Goal: Information Seeking & Learning: Learn about a topic

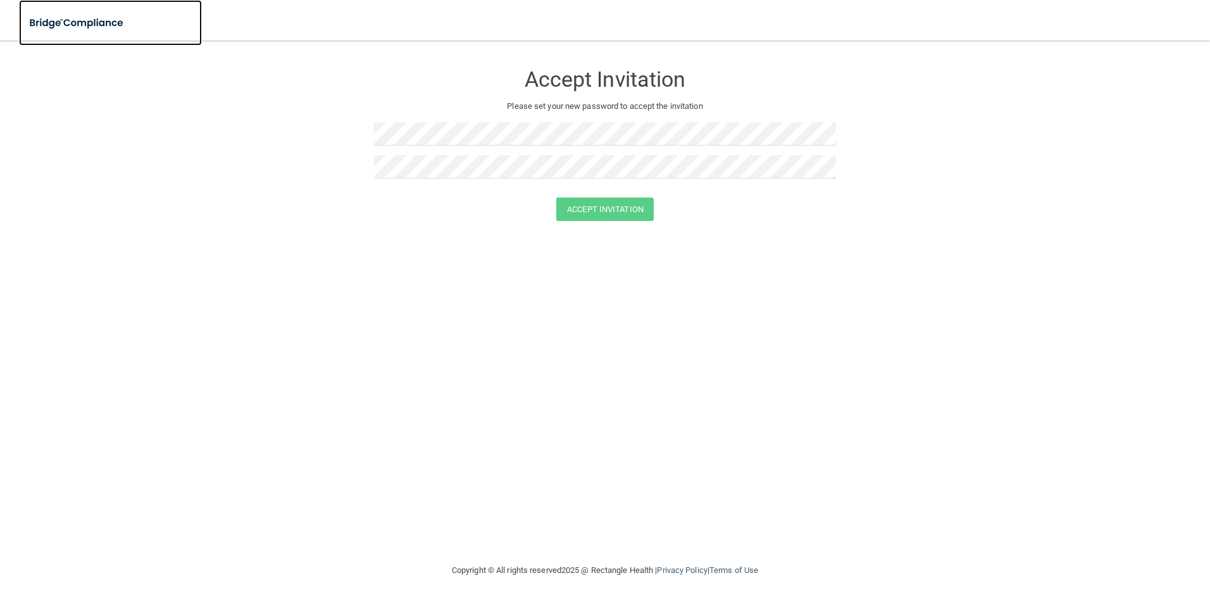
click at [105, 25] on img at bounding box center [77, 23] width 116 height 26
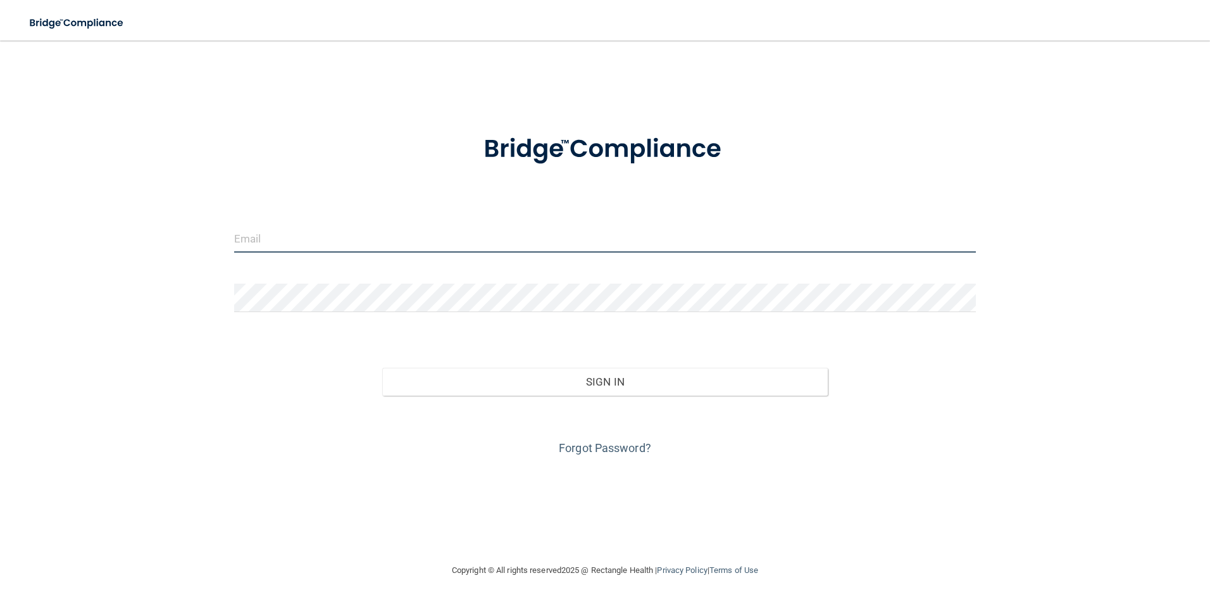
click at [293, 226] on input "email" at bounding box center [605, 238] width 743 height 28
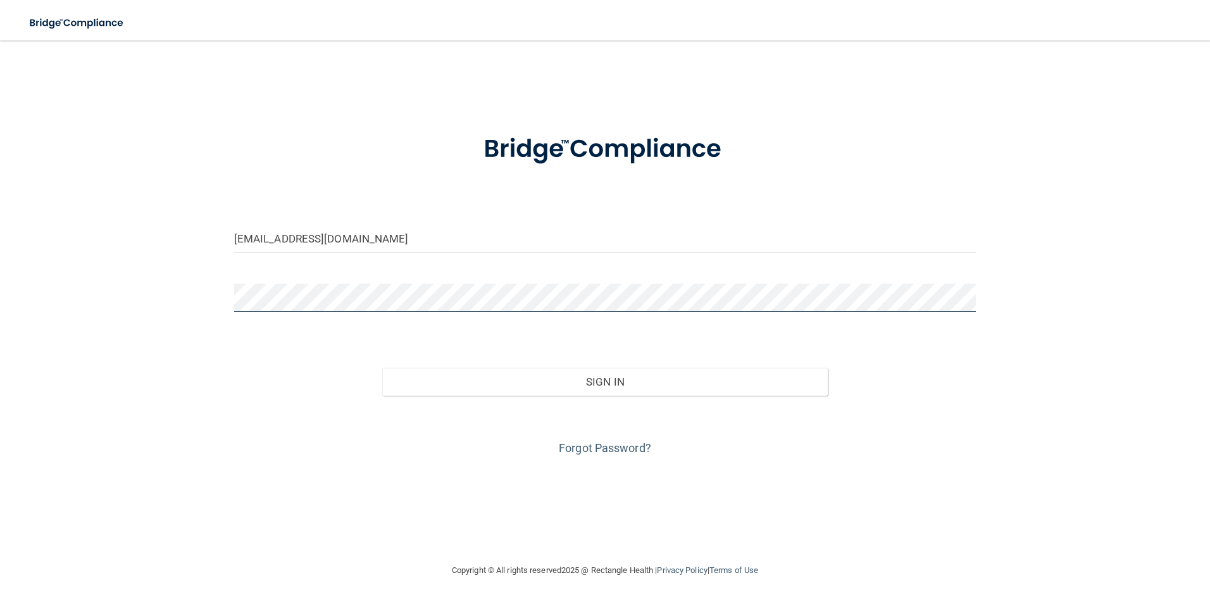
click at [382, 368] on button "Sign In" at bounding box center [605, 382] width 446 height 28
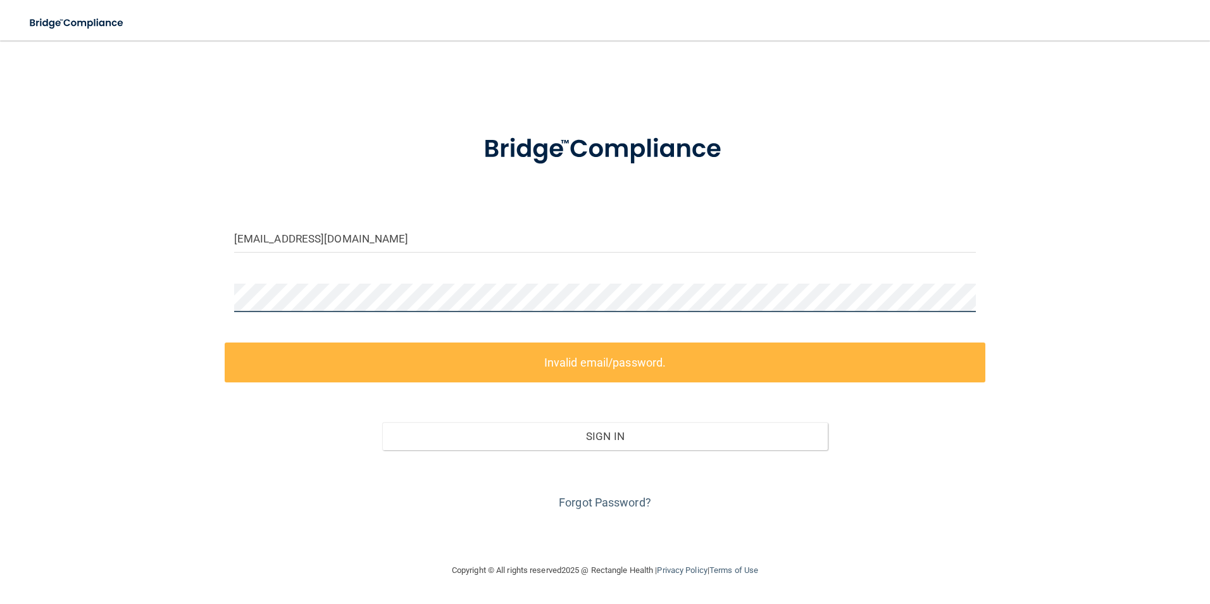
click at [185, 287] on div "krystalc@citrusspringdentalcare.com Invalid email/password. You don't have perm…" at bounding box center [605, 301] width 1160 height 497
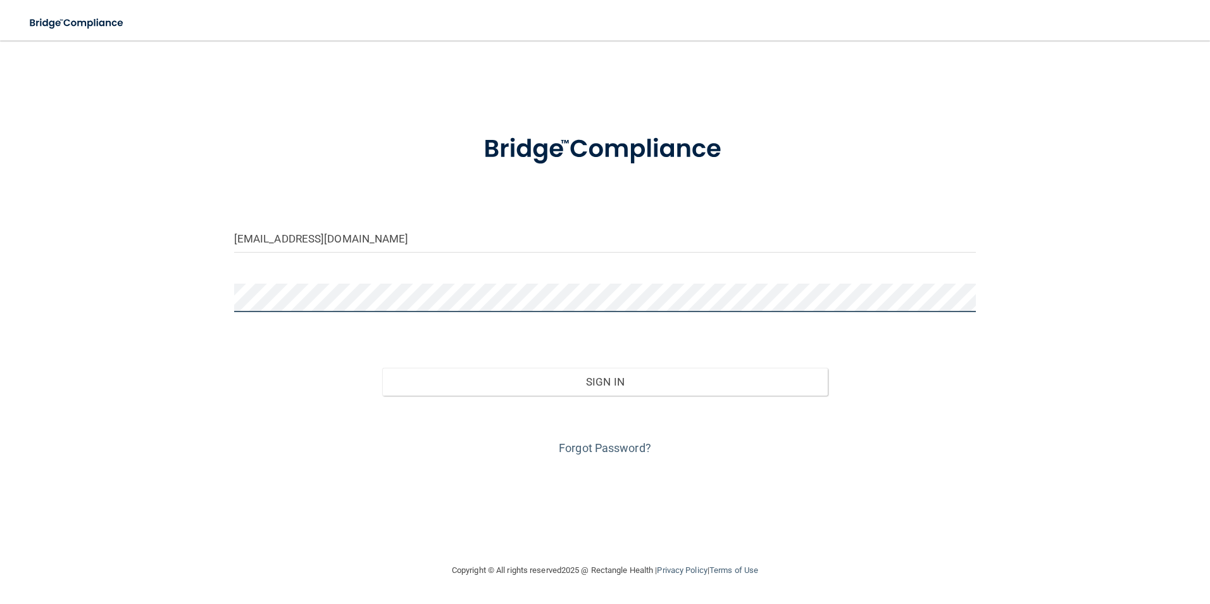
click at [382, 368] on button "Sign In" at bounding box center [605, 382] width 446 height 28
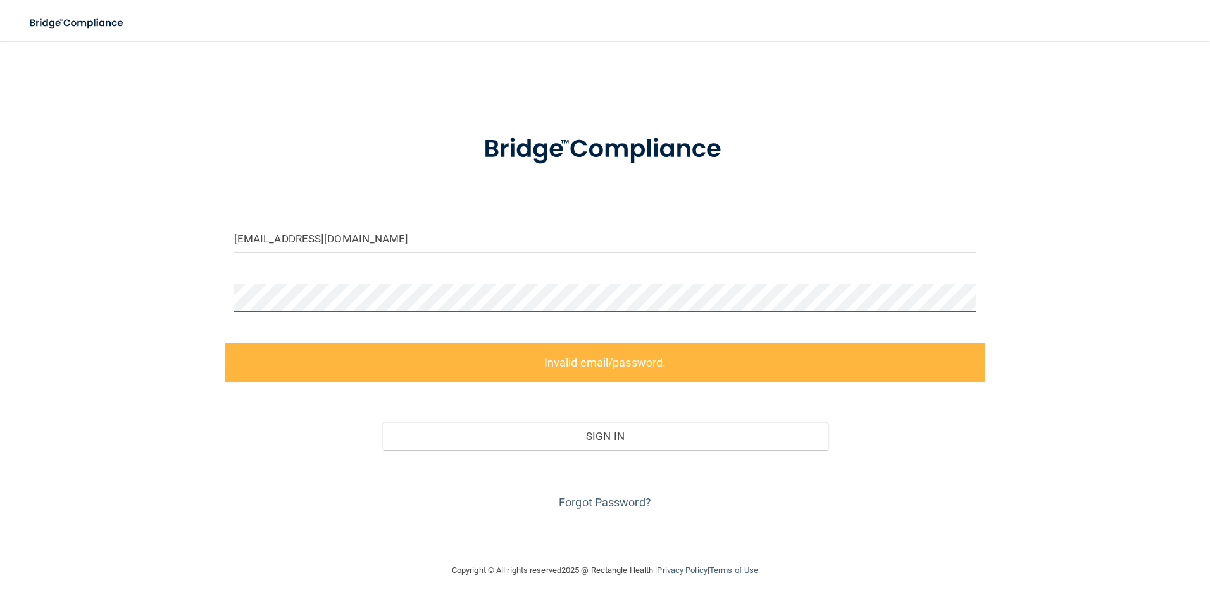
click at [201, 291] on div "krystalc@citrusspringdentalcare.com Invalid email/password. You don't have perm…" at bounding box center [605, 301] width 1160 height 497
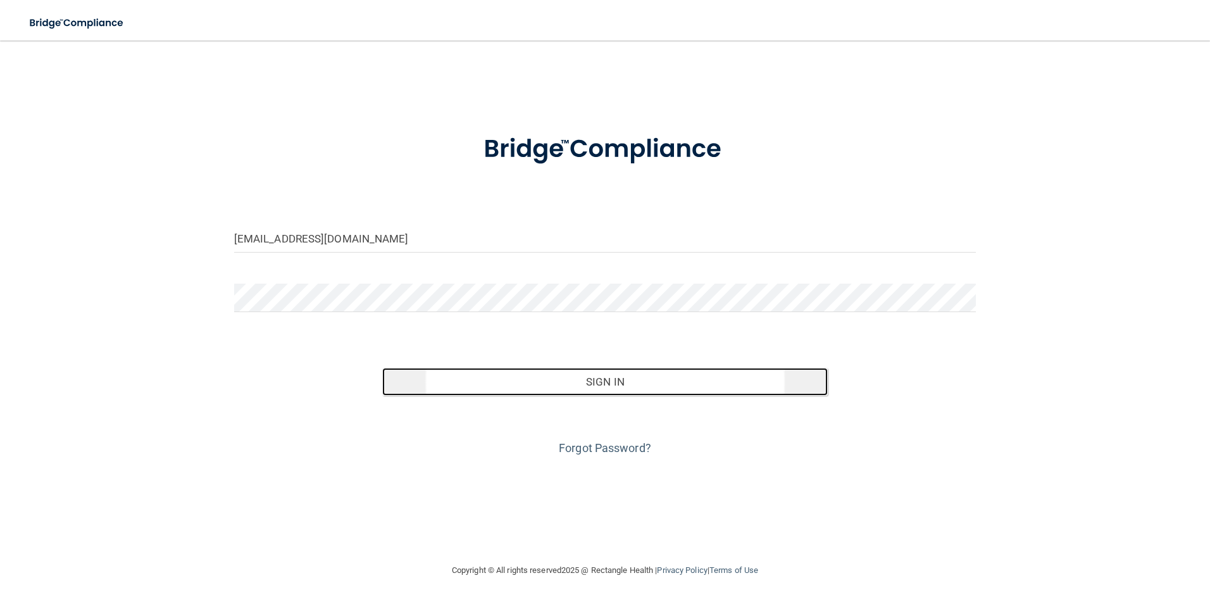
click at [528, 380] on button "Sign In" at bounding box center [605, 382] width 446 height 28
click at [556, 386] on button "Sign In" at bounding box center [605, 382] width 446 height 28
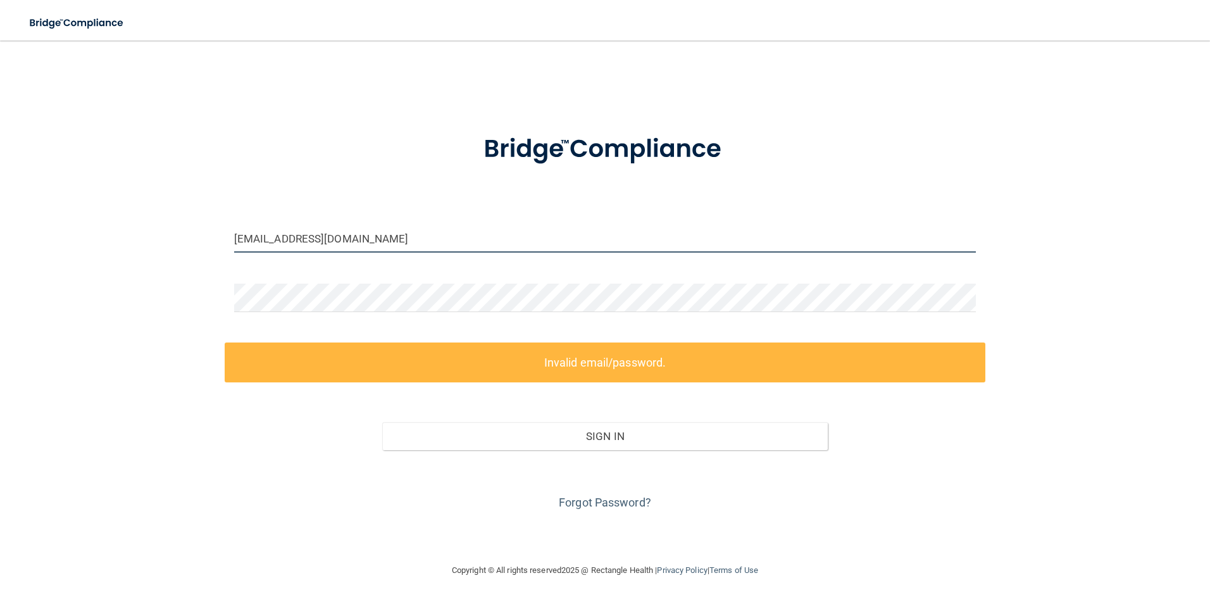
click at [339, 238] on input "krystalc@citrusspringdentalcare.com" at bounding box center [605, 238] width 743 height 28
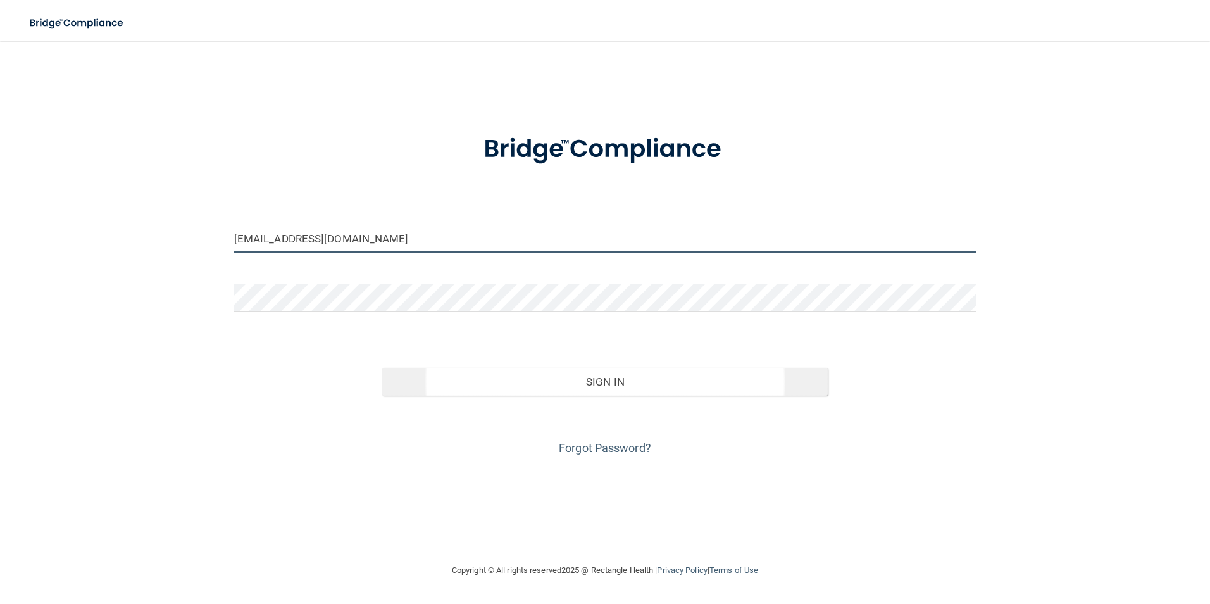
type input "[EMAIL_ADDRESS][DOMAIN_NAME]"
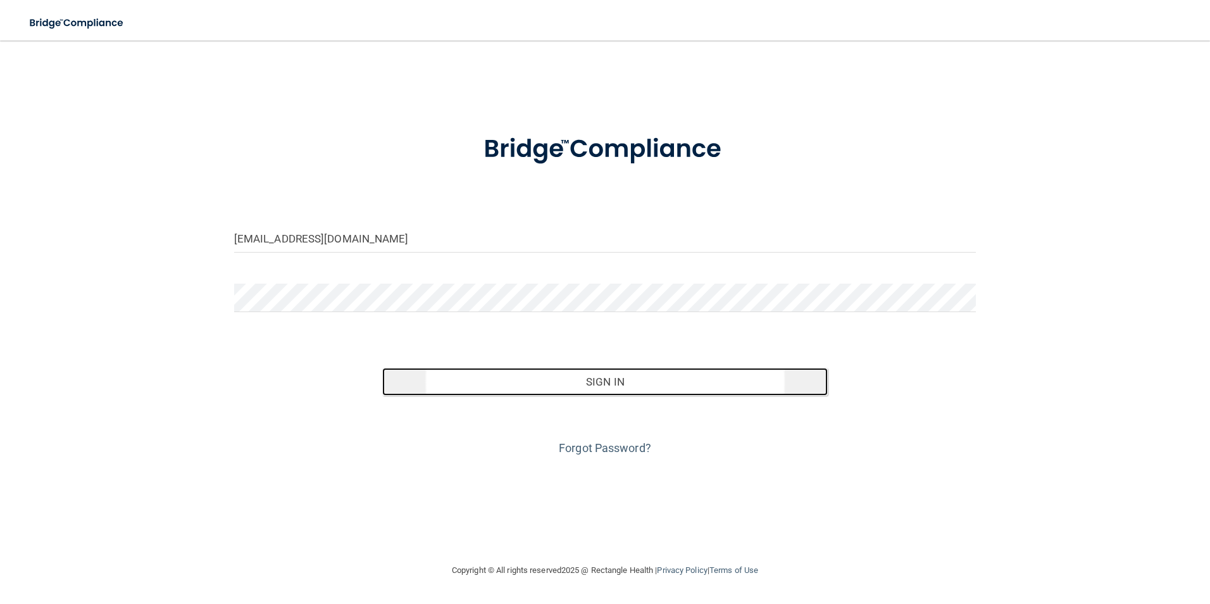
click at [582, 372] on button "Sign In" at bounding box center [605, 382] width 446 height 28
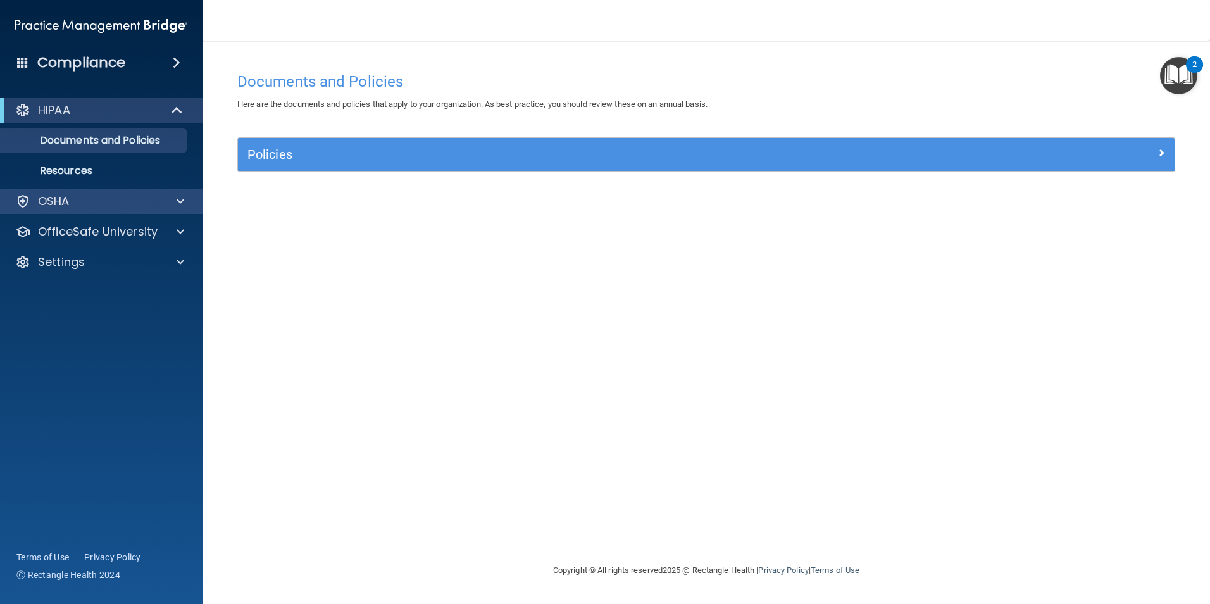
click at [183, 193] on div "OSHA" at bounding box center [101, 201] width 203 height 25
click at [179, 202] on span at bounding box center [181, 201] width 8 height 15
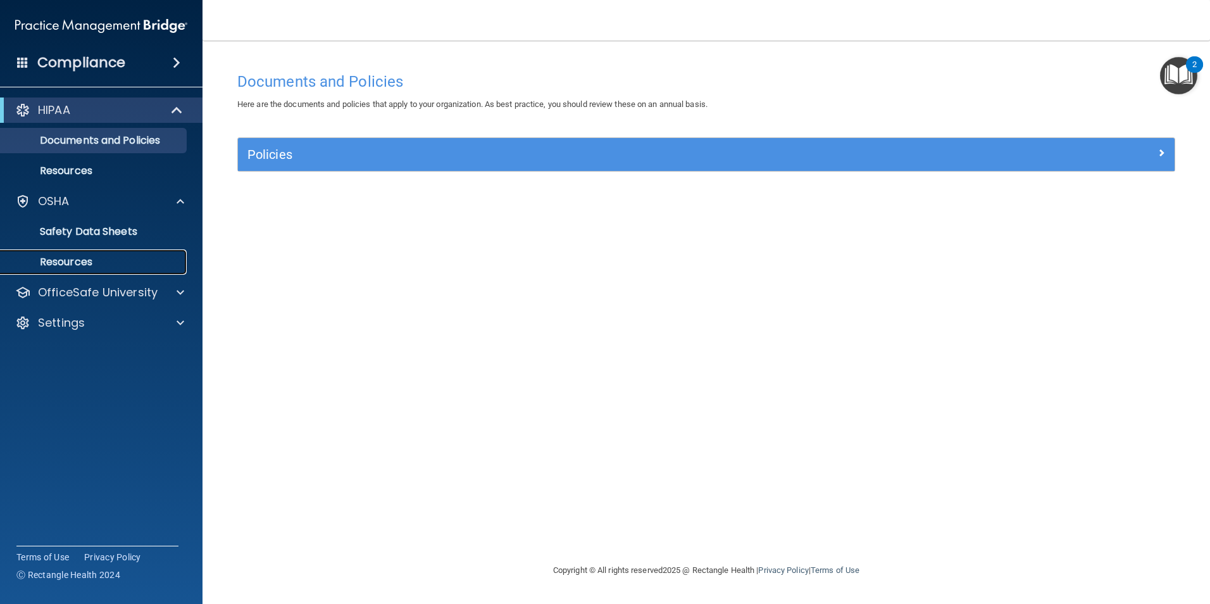
click at [83, 260] on p "Resources" at bounding box center [94, 262] width 173 height 13
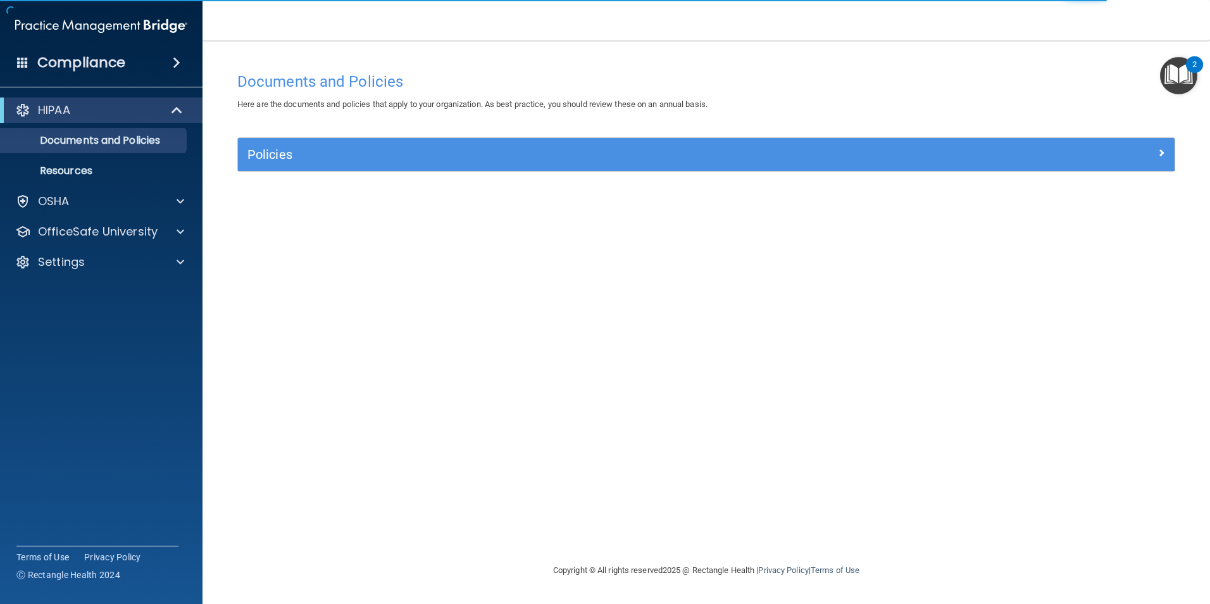
click at [1183, 91] on img "Open Resource Center, 2 new notifications" at bounding box center [1178, 75] width 37 height 37
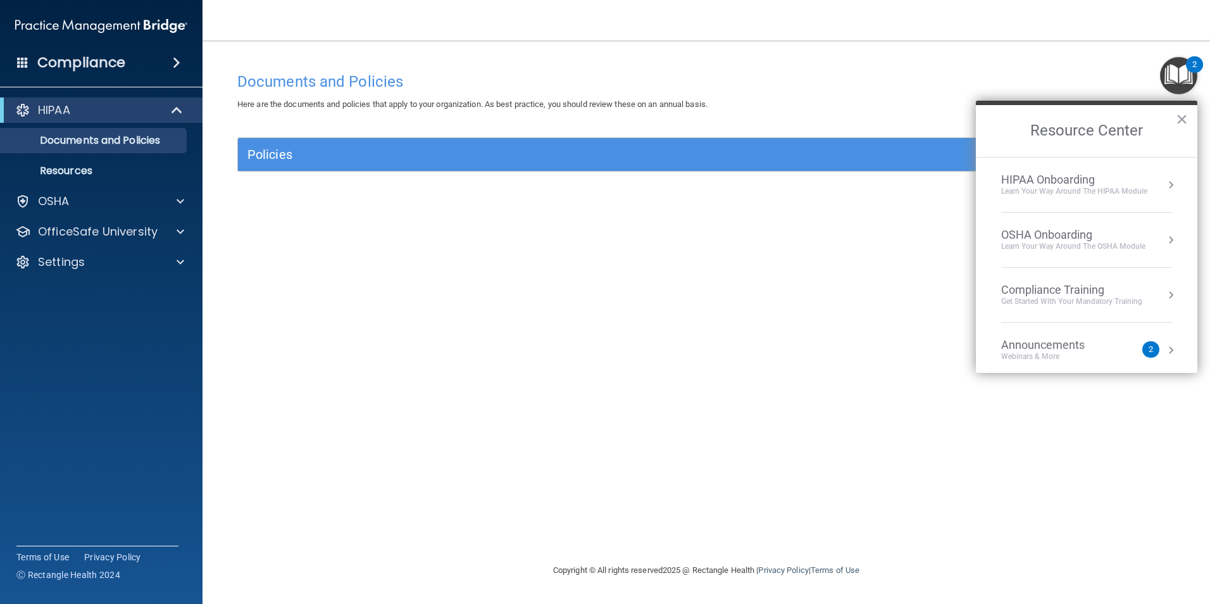
click at [1088, 173] on div "HIPAA Onboarding" at bounding box center [1074, 180] width 146 height 14
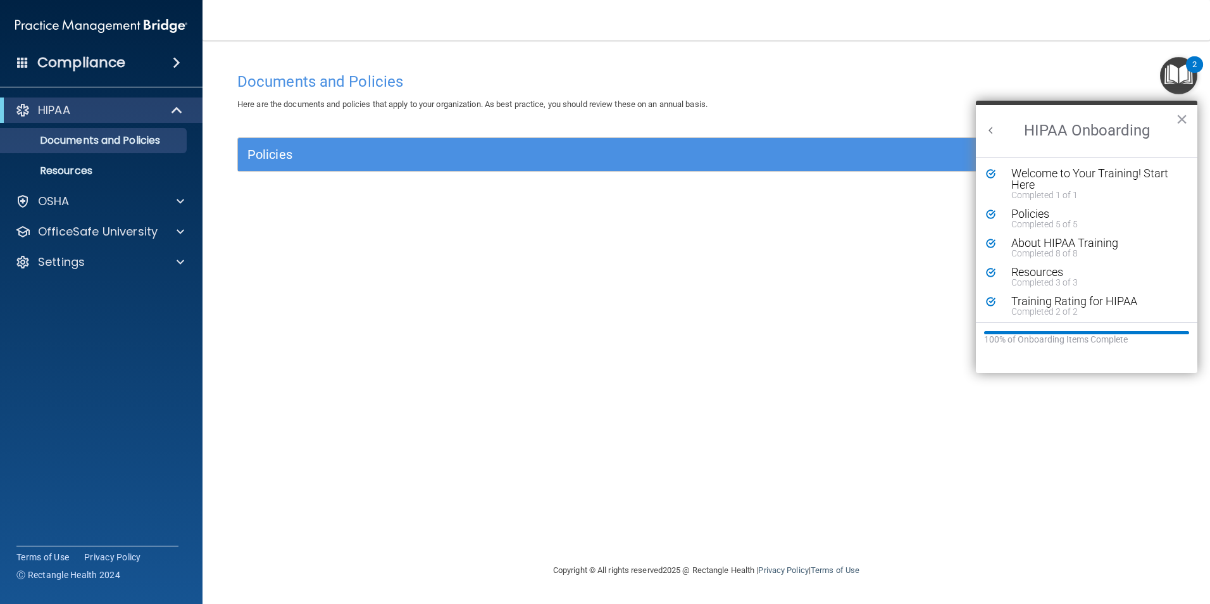
click at [988, 130] on button "Back to Resource Center Home" at bounding box center [991, 130] width 13 height 13
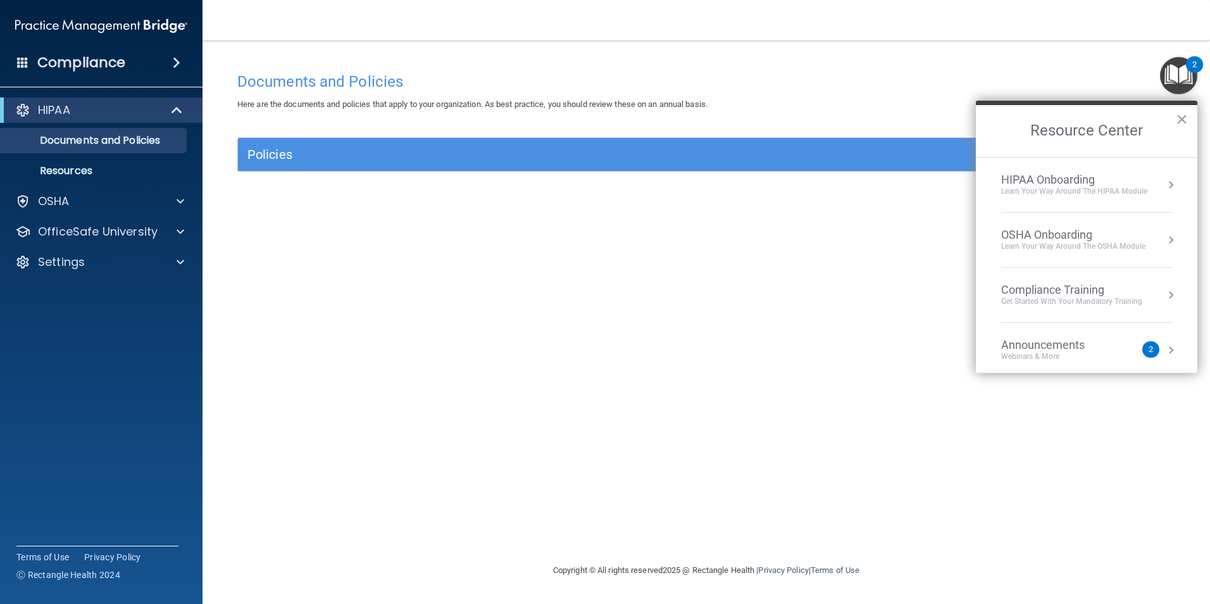
click at [1086, 296] on div "Get Started with your mandatory training" at bounding box center [1071, 301] width 141 height 11
click at [1053, 175] on div "HIPAA Training for Members" at bounding box center [1056, 178] width 141 height 11
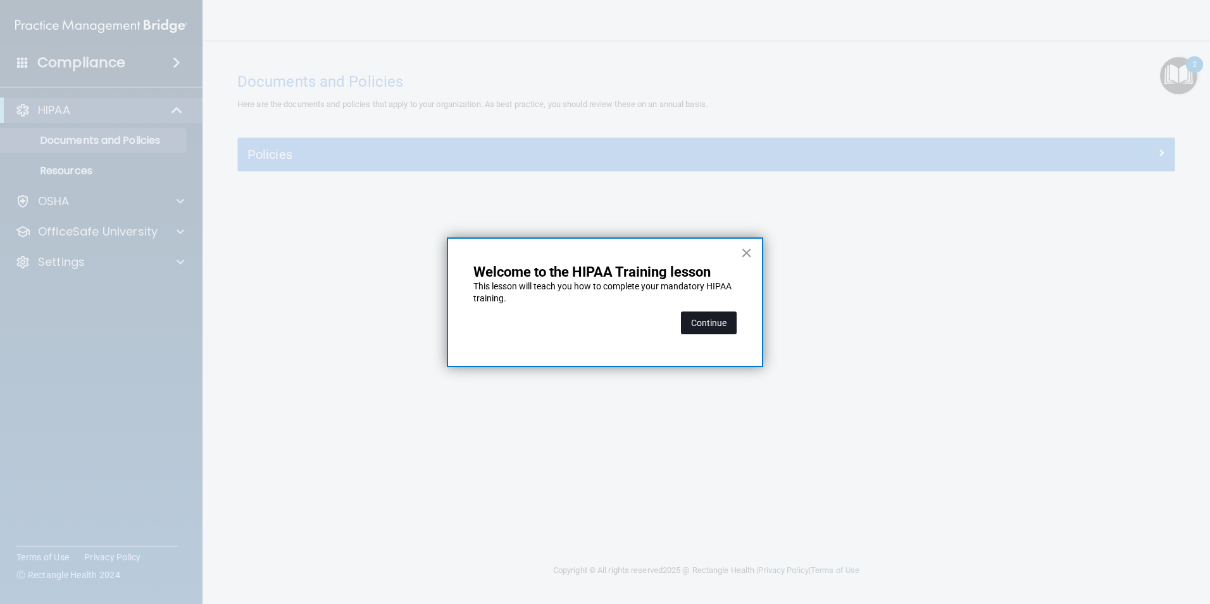
click at [714, 315] on button "Continue" at bounding box center [709, 322] width 56 height 23
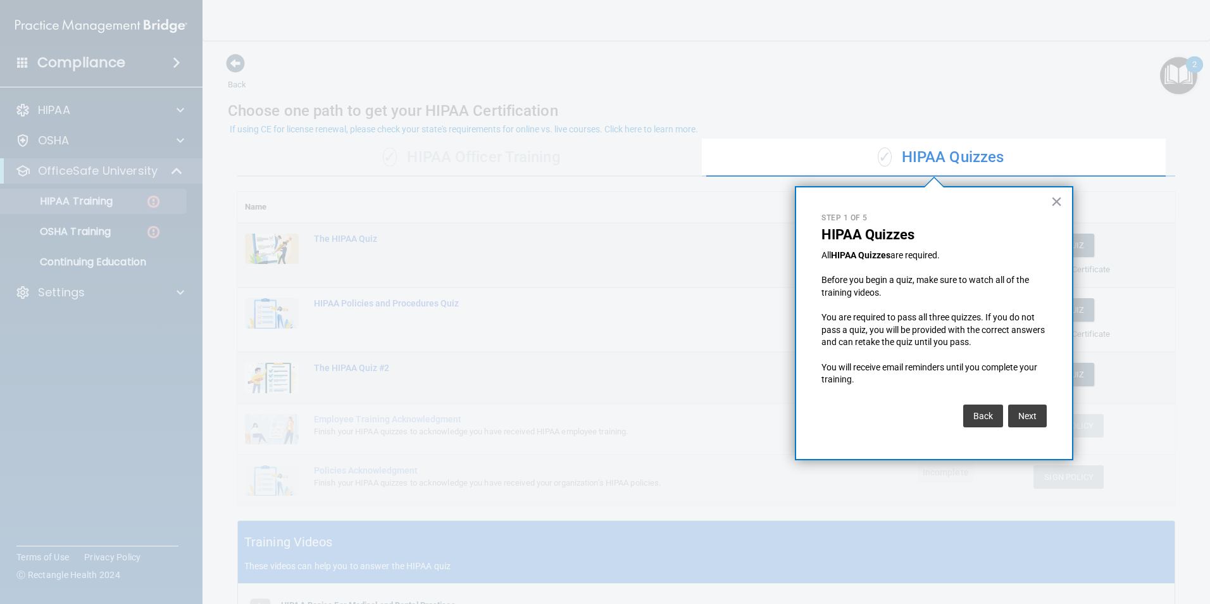
drag, startPoint x: 1057, startPoint y: 200, endPoint x: 1064, endPoint y: 196, distance: 7.9
click at [1060, 199] on button "×" at bounding box center [1057, 201] width 12 height 20
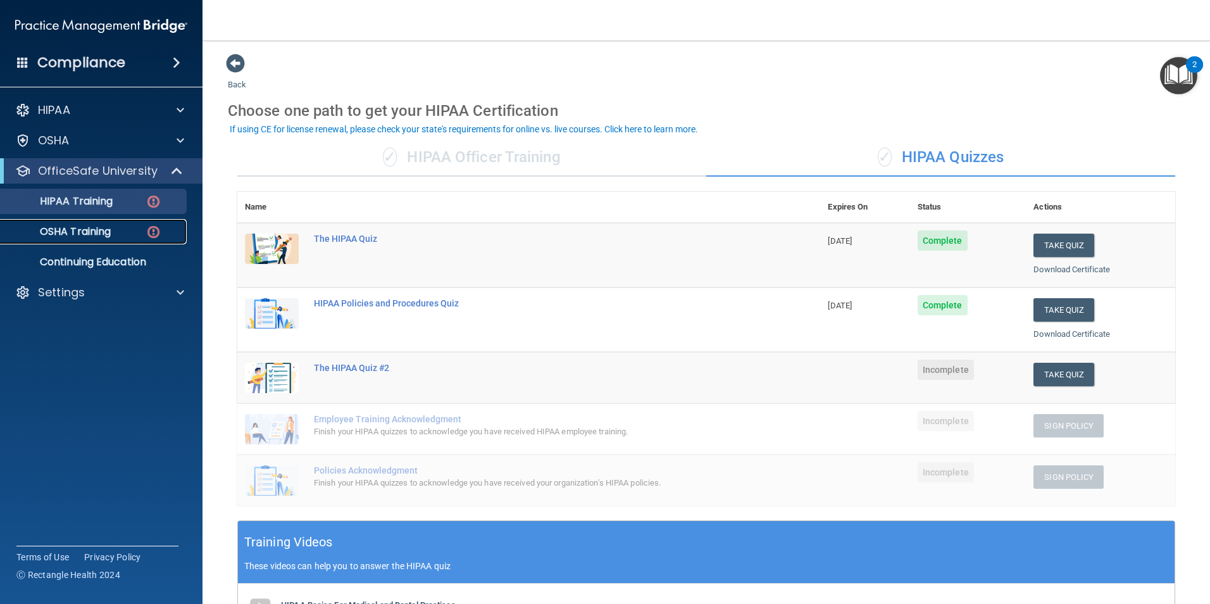
click at [82, 228] on p "OSHA Training" at bounding box center [59, 231] width 103 height 13
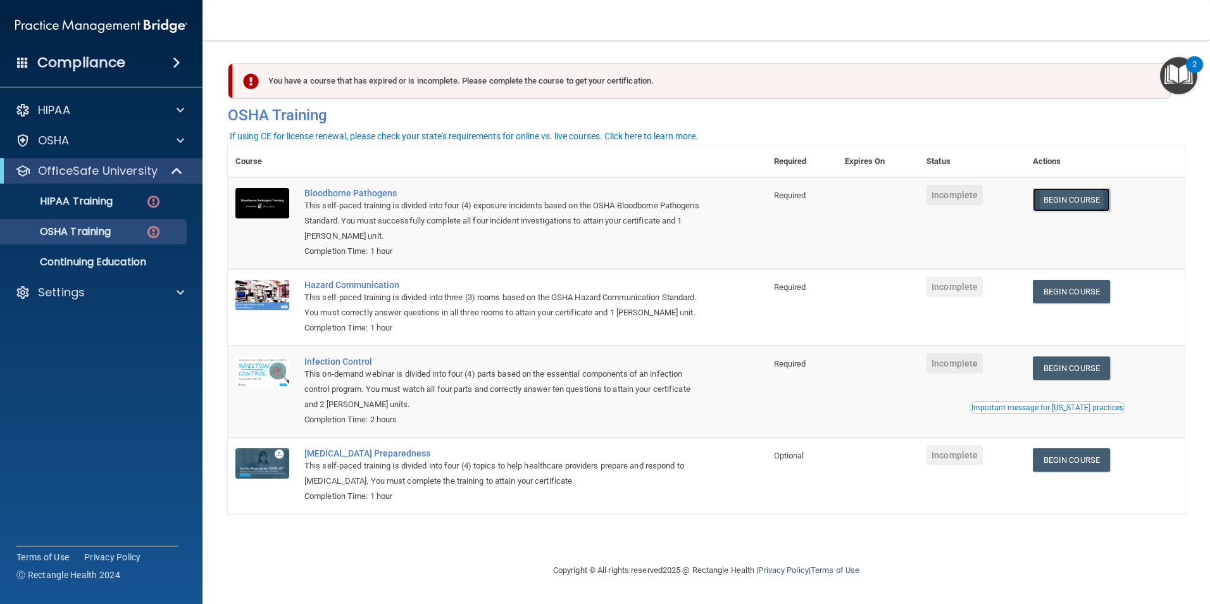
click at [1082, 198] on link "Begin Course" at bounding box center [1071, 199] width 77 height 23
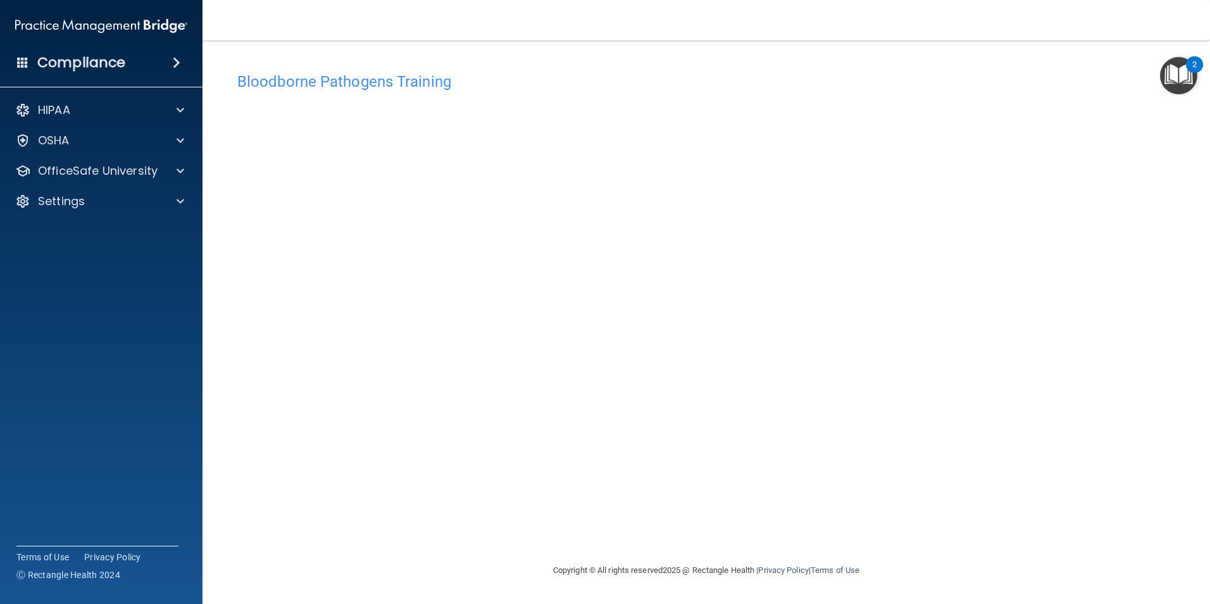
click at [898, 503] on div "Bloodborne Pathogens Training This course doesn’t expire until . Are you sure y…" at bounding box center [706, 314] width 957 height 497
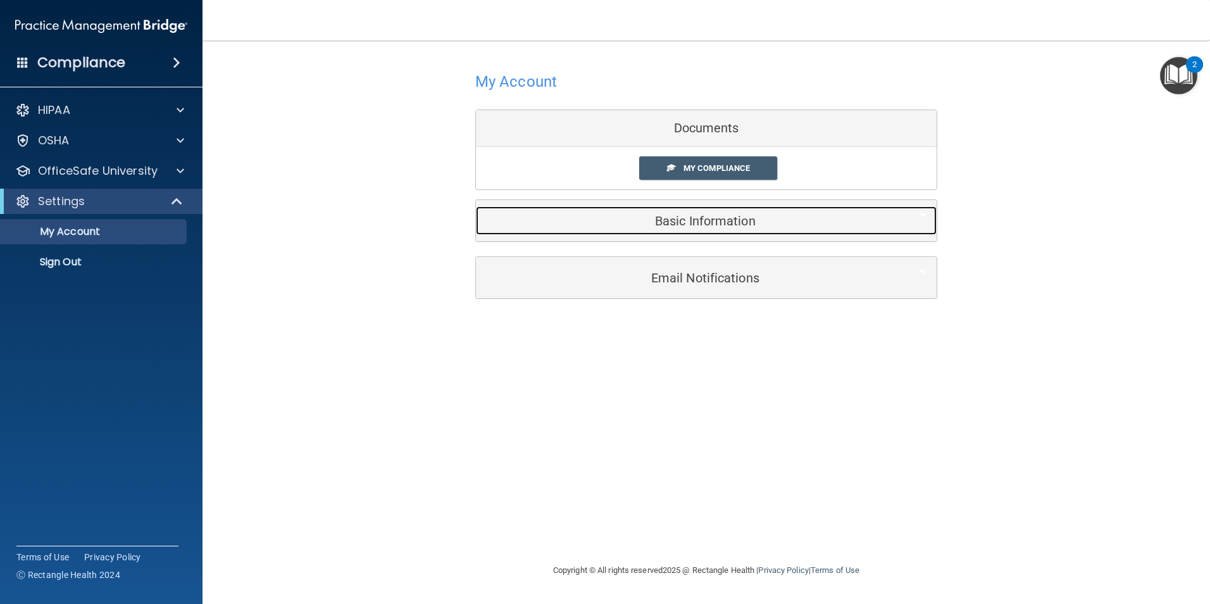
click at [735, 214] on h5 "Basic Information" at bounding box center [687, 221] width 403 height 14
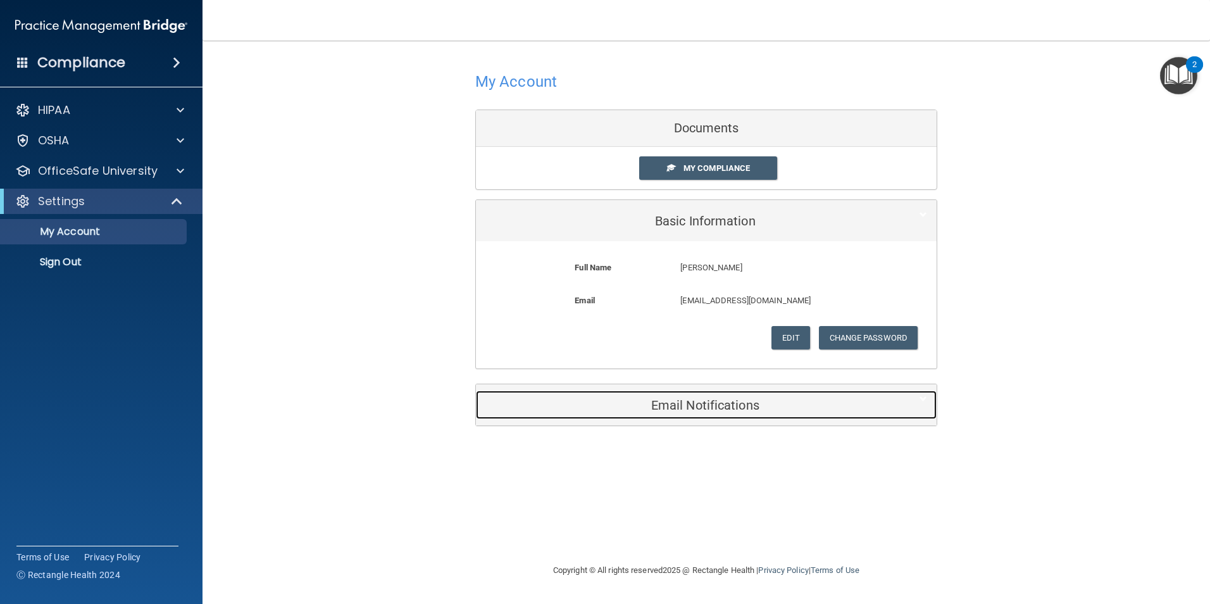
click at [695, 404] on h5 "Email Notifications" at bounding box center [687, 405] width 403 height 14
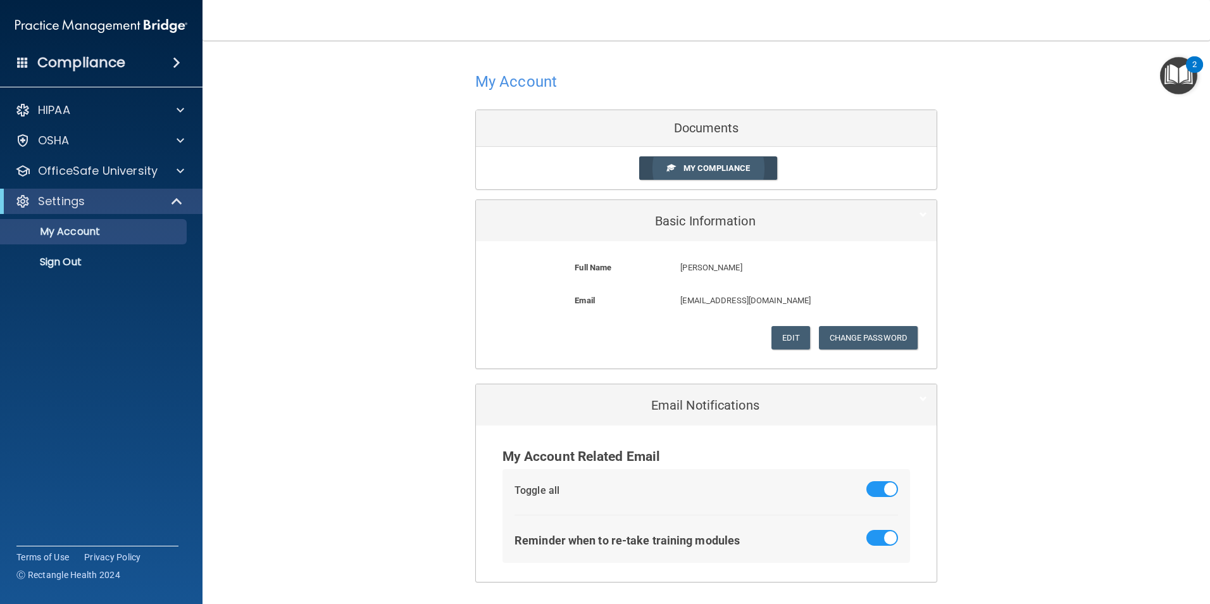
click at [703, 167] on span "My Compliance" at bounding box center [717, 167] width 66 height 9
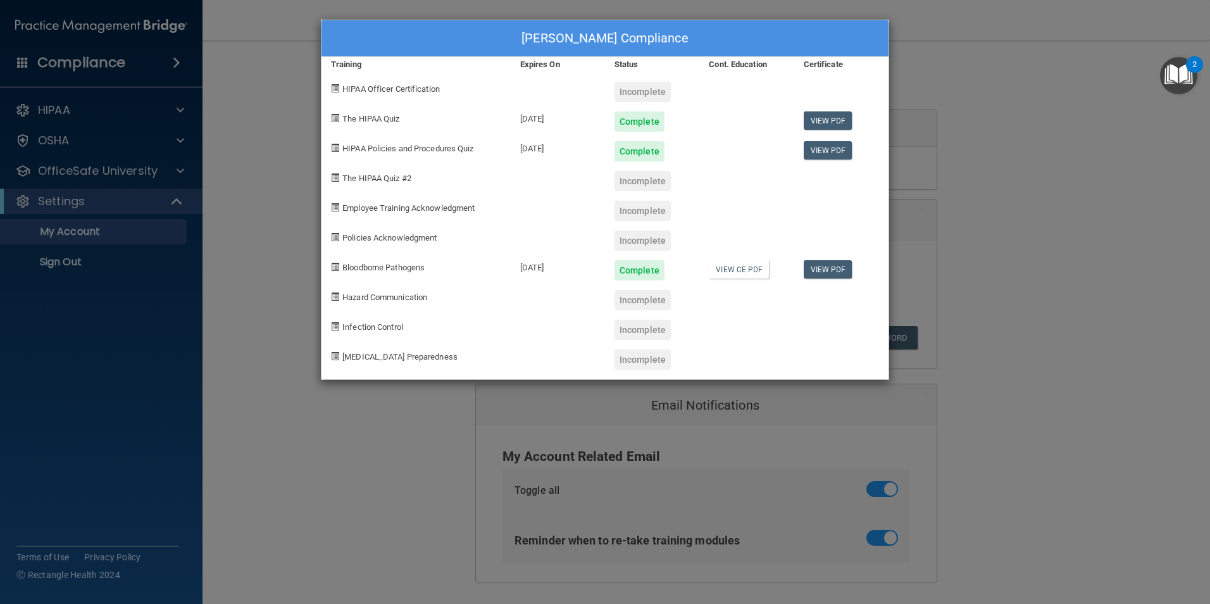
click at [350, 417] on div "[PERSON_NAME] Compliance Training Expires On Status Cont. Education Certificate…" at bounding box center [605, 302] width 1210 height 604
